Goal: Task Accomplishment & Management: Complete application form

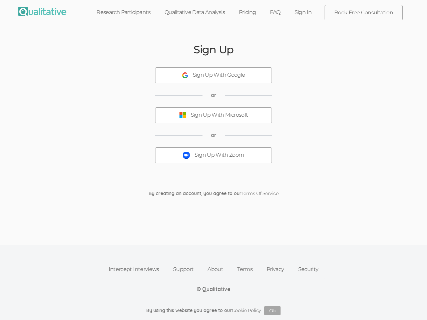
click at [213, 160] on button "Sign Up With Zoom" at bounding box center [213, 155] width 117 height 16
click at [213, 75] on div "Sign Up With Google" at bounding box center [219, 75] width 52 height 8
click at [213, 115] on div "Sign Up With Microsoft" at bounding box center [219, 115] width 57 height 8
click at [213, 155] on button "Sign Up With Zoom" at bounding box center [213, 155] width 117 height 16
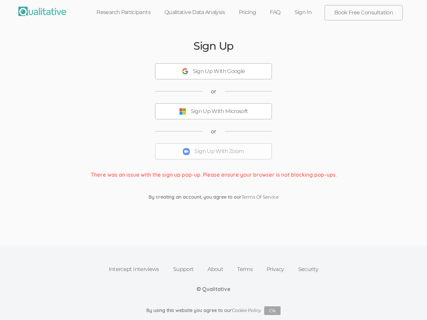
click at [272, 311] on button "Ok" at bounding box center [272, 310] width 16 height 9
